Goal: Information Seeking & Learning: Learn about a topic

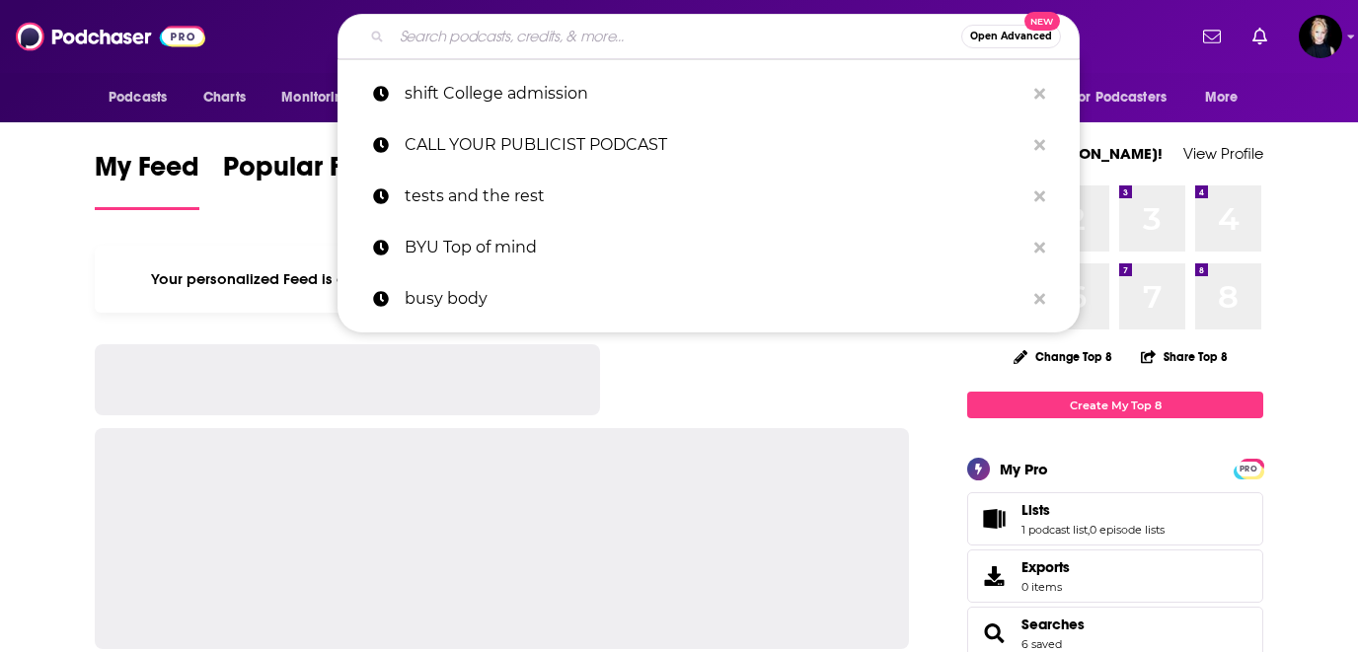
click at [439, 34] on input "Search podcasts, credits, & more..." at bounding box center [677, 37] width 570 height 32
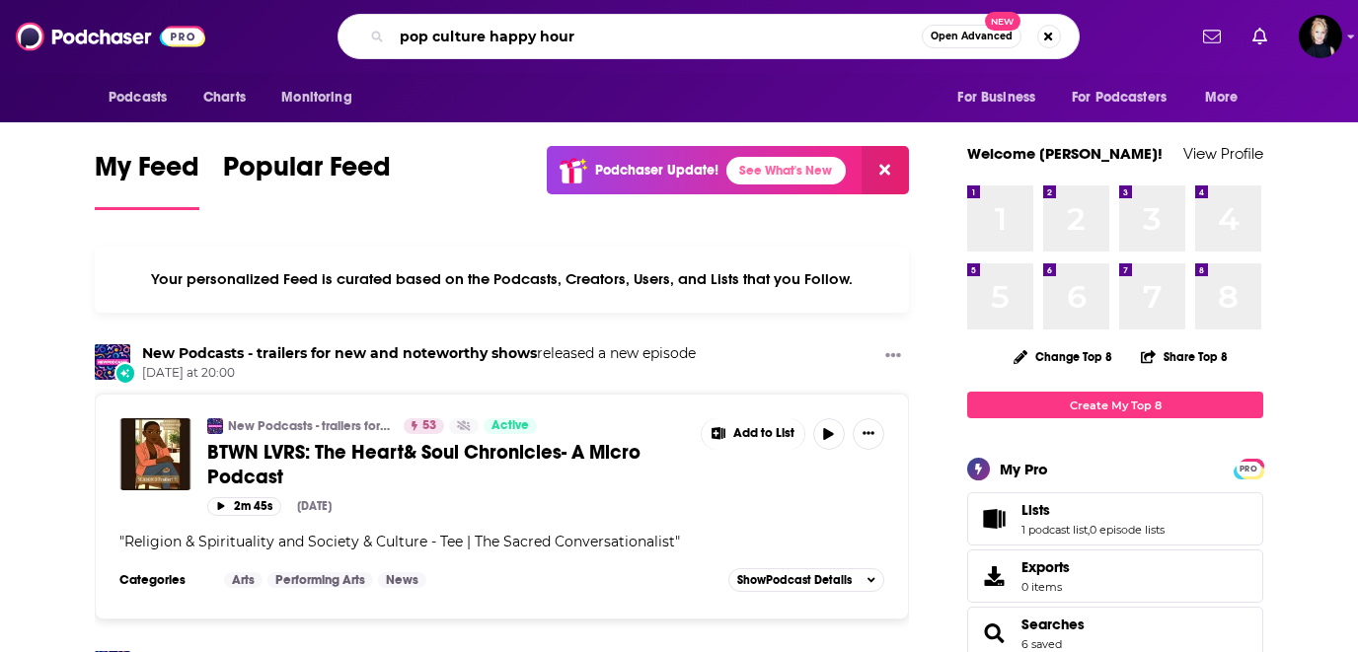
type input "pop culture happy hour"
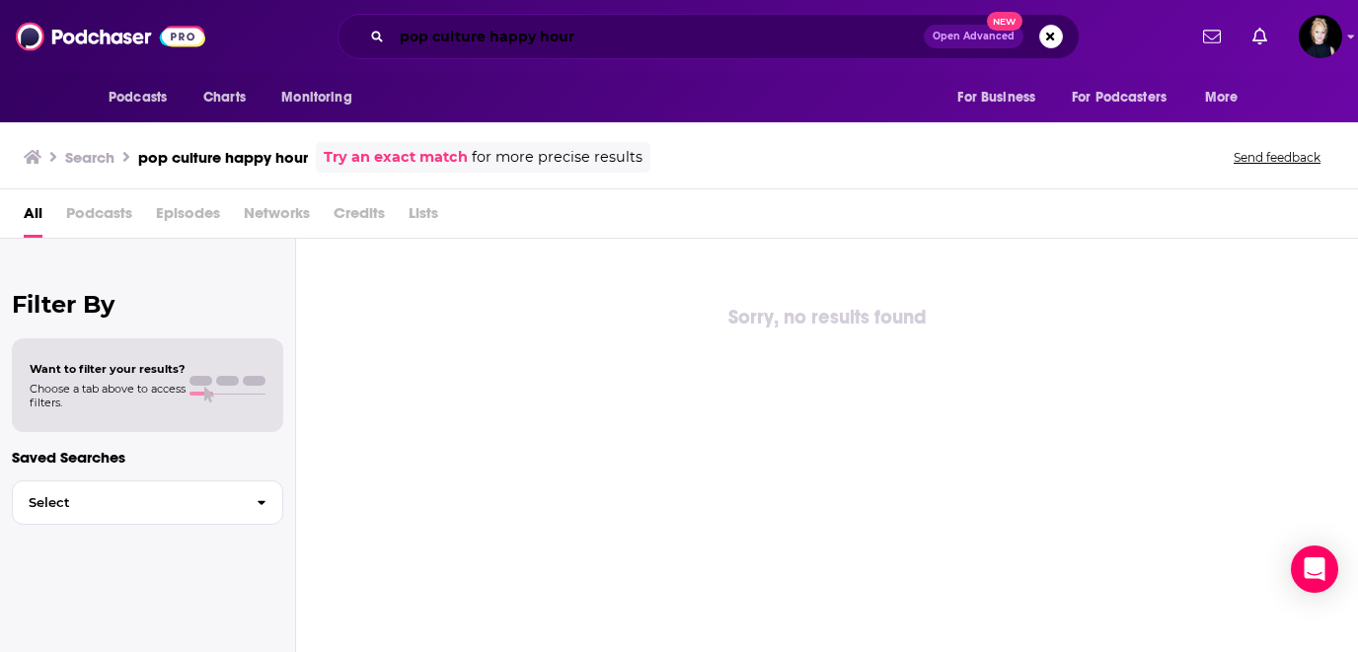
click at [524, 32] on input "pop culture happy hour" at bounding box center [658, 37] width 532 height 32
click at [429, 38] on input "pop culture happy hour" at bounding box center [658, 37] width 532 height 32
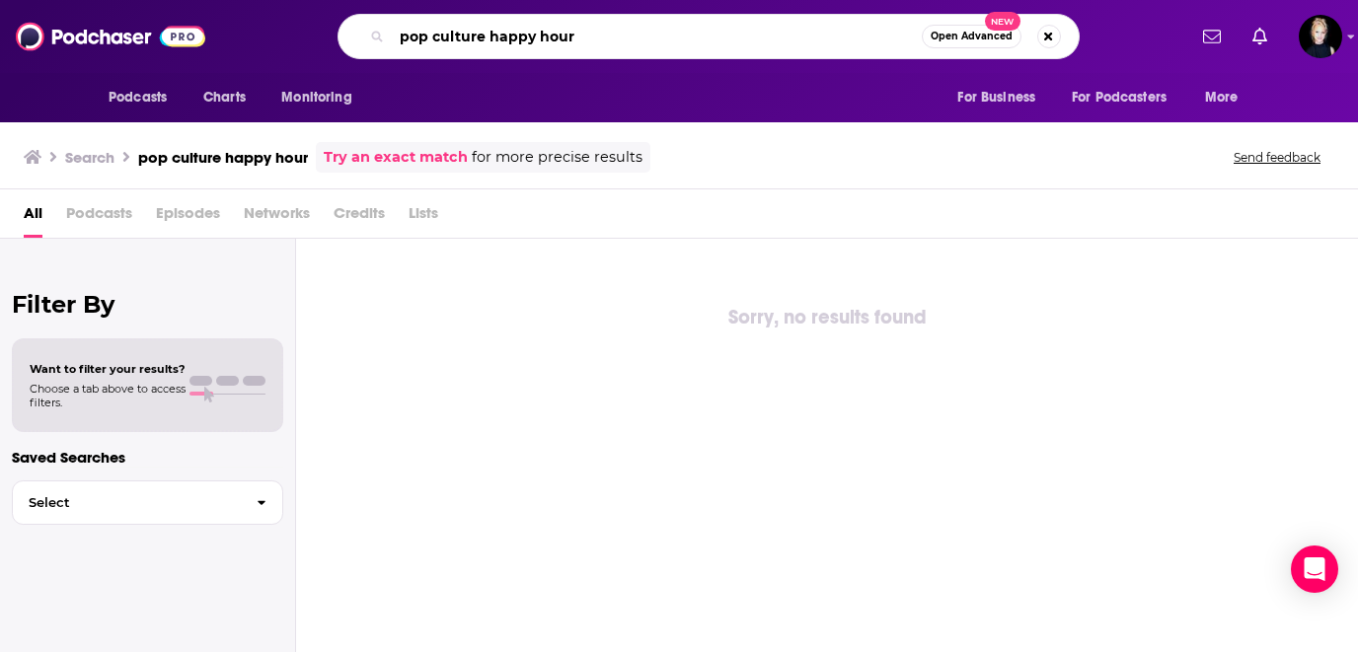
click at [623, 39] on input "pop culture happy hour" at bounding box center [657, 37] width 530 height 32
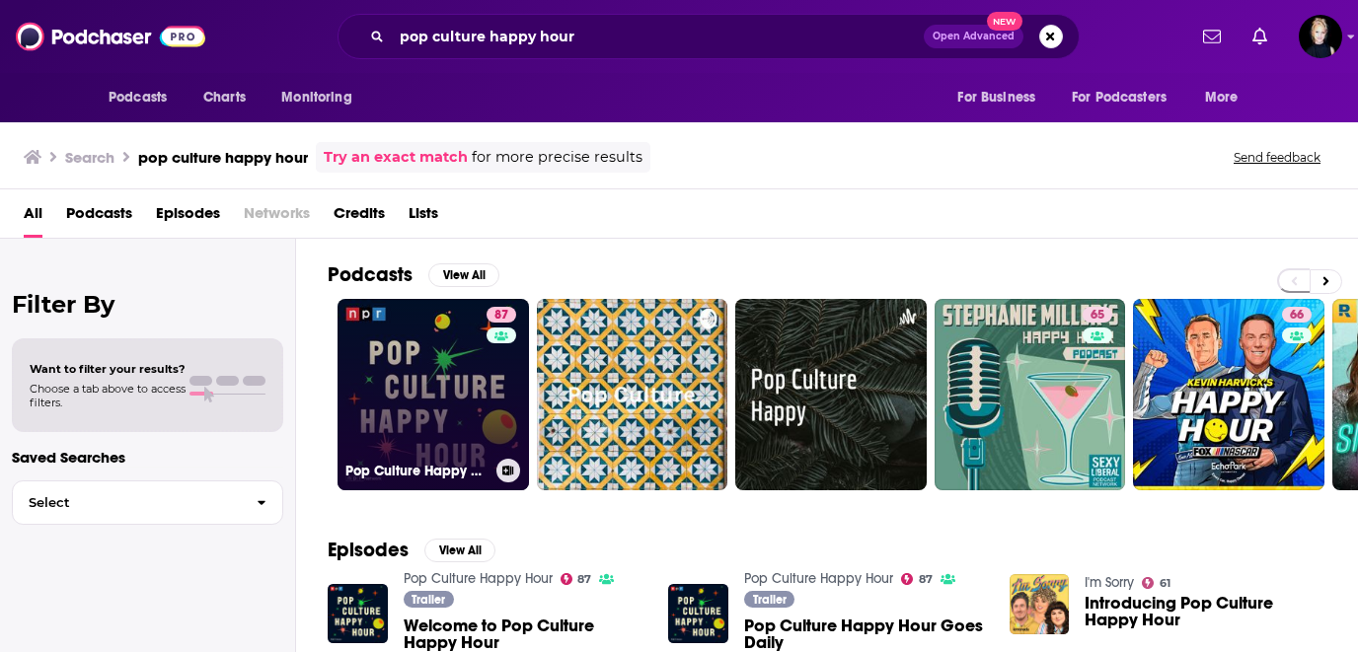
click at [456, 405] on link "87 Pop Culture Happy Hour" at bounding box center [433, 394] width 191 height 191
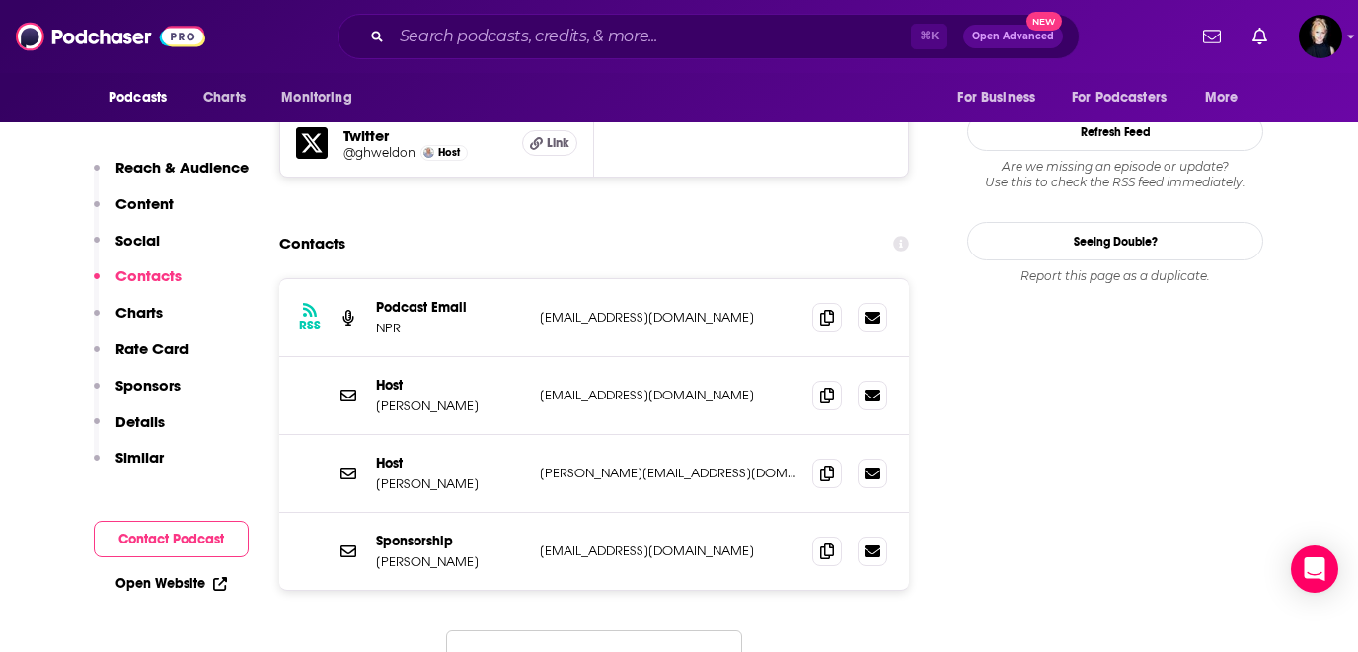
scroll to position [1951, 0]
